Goal: Navigation & Orientation: Find specific page/section

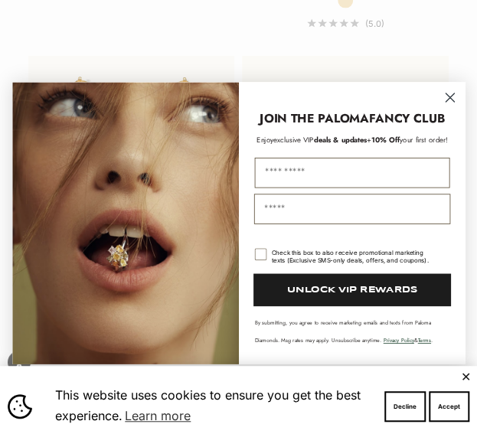
scroll to position [2303, 0]
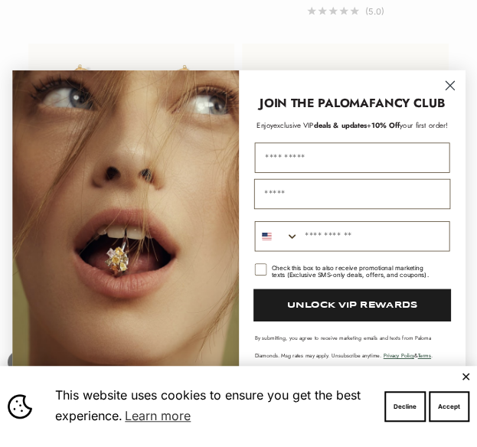
click at [451, 80] on circle "Close dialog" at bounding box center [449, 86] width 20 height 20
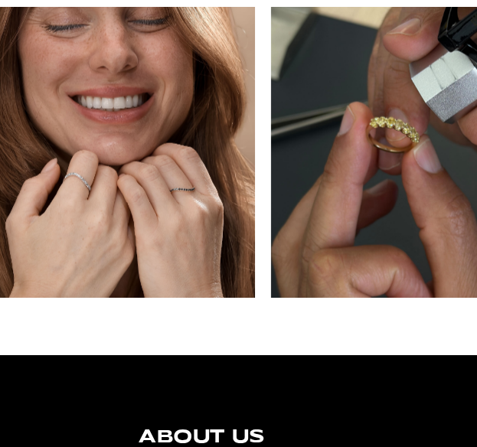
scroll to position [5367, 0]
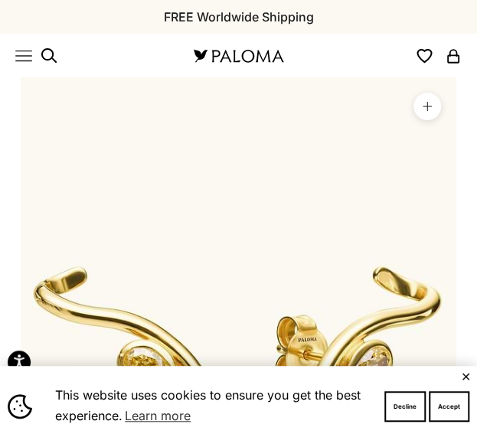
click at [248, 62] on img at bounding box center [238, 55] width 96 height 17
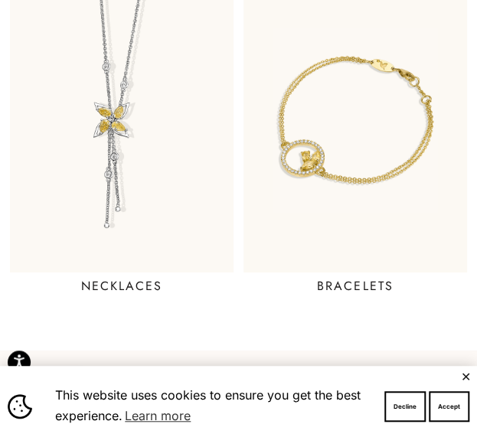
scroll to position [982, 0]
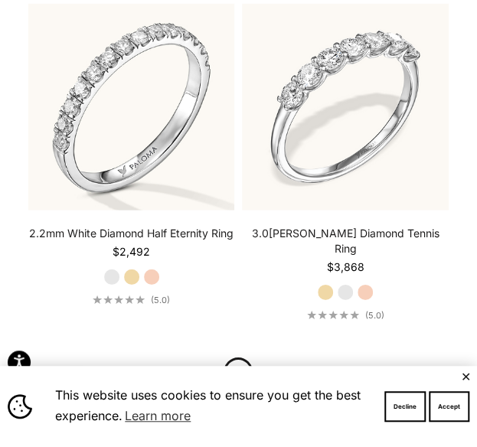
scroll to position [5351, 0]
